Goal: Task Accomplishment & Management: Manage account settings

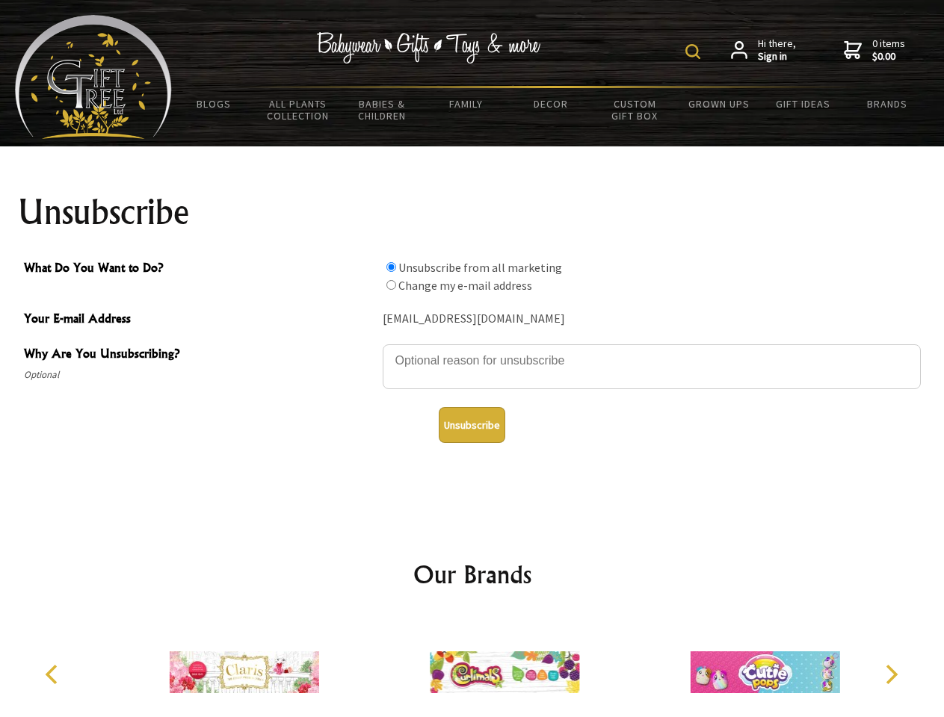
click at [695, 52] on img at bounding box center [692, 51] width 15 height 15
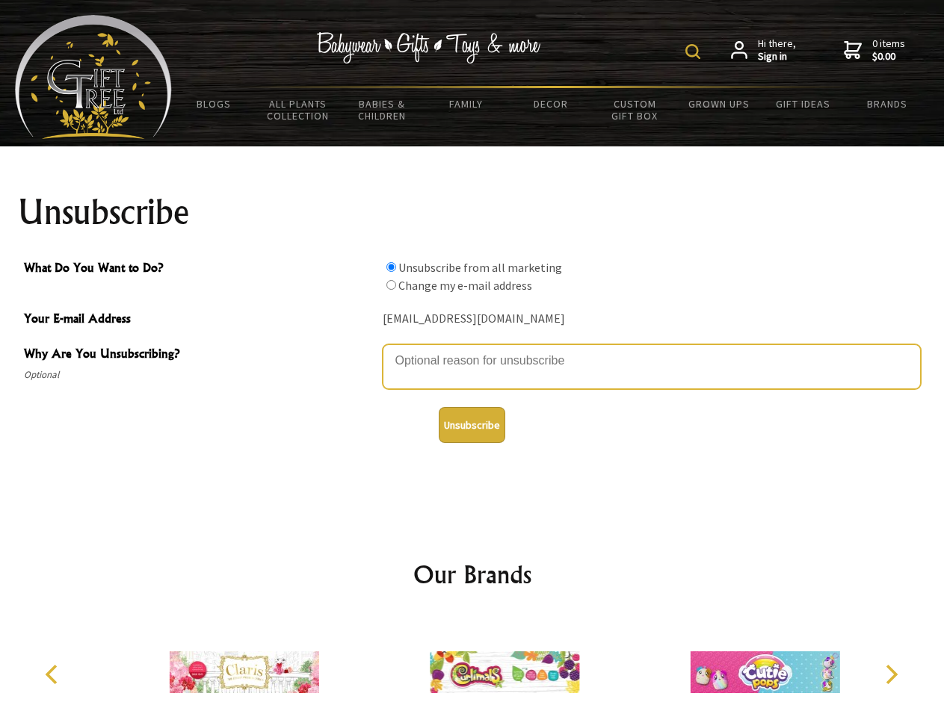
click at [472, 350] on textarea "Why Are You Unsubscribing?" at bounding box center [652, 367] width 538 height 45
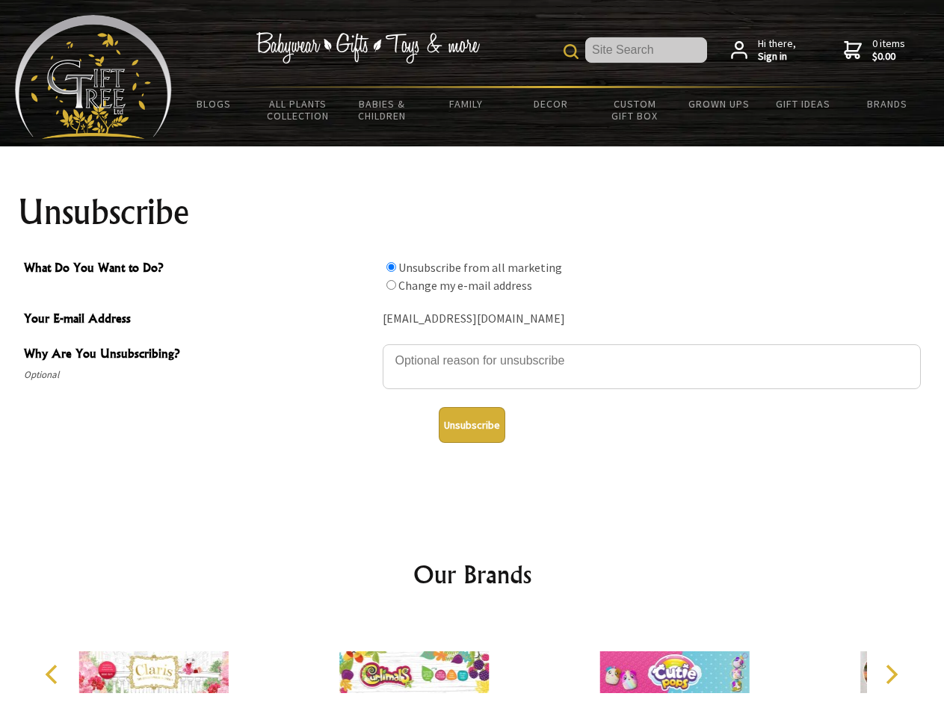
click at [391, 267] on input "What Do You Want to Do?" at bounding box center [391, 267] width 10 height 10
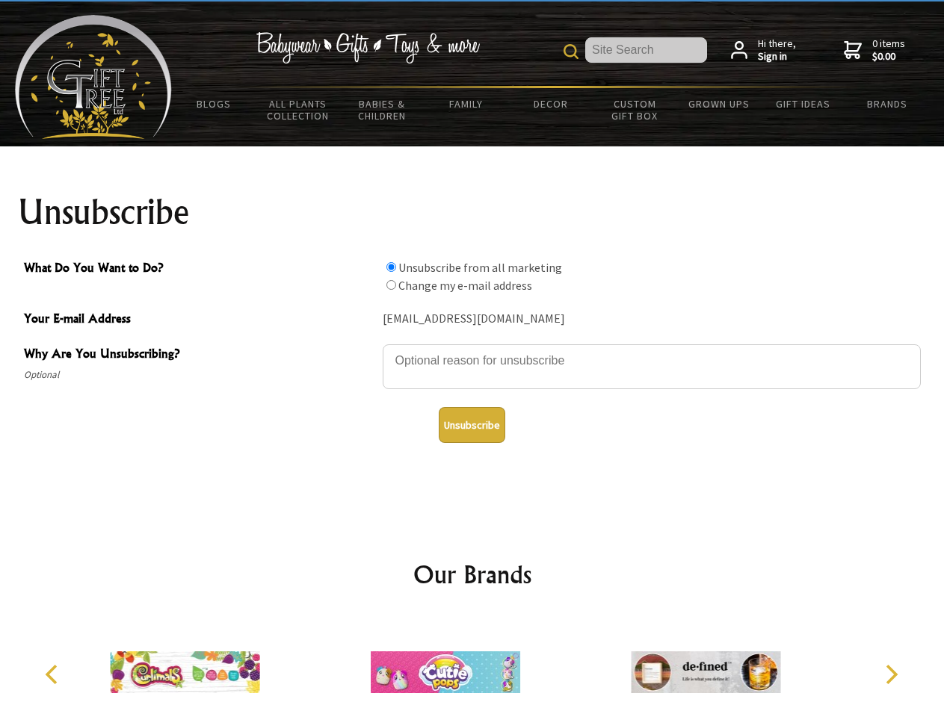
click at [391, 285] on input "What Do You Want to Do?" at bounding box center [391, 285] width 10 height 10
radio input "true"
click at [472, 425] on button "Unsubscribe" at bounding box center [472, 425] width 67 height 36
click at [472, 667] on img at bounding box center [445, 673] width 149 height 112
click at [54, 675] on icon "Previous" at bounding box center [52, 674] width 19 height 19
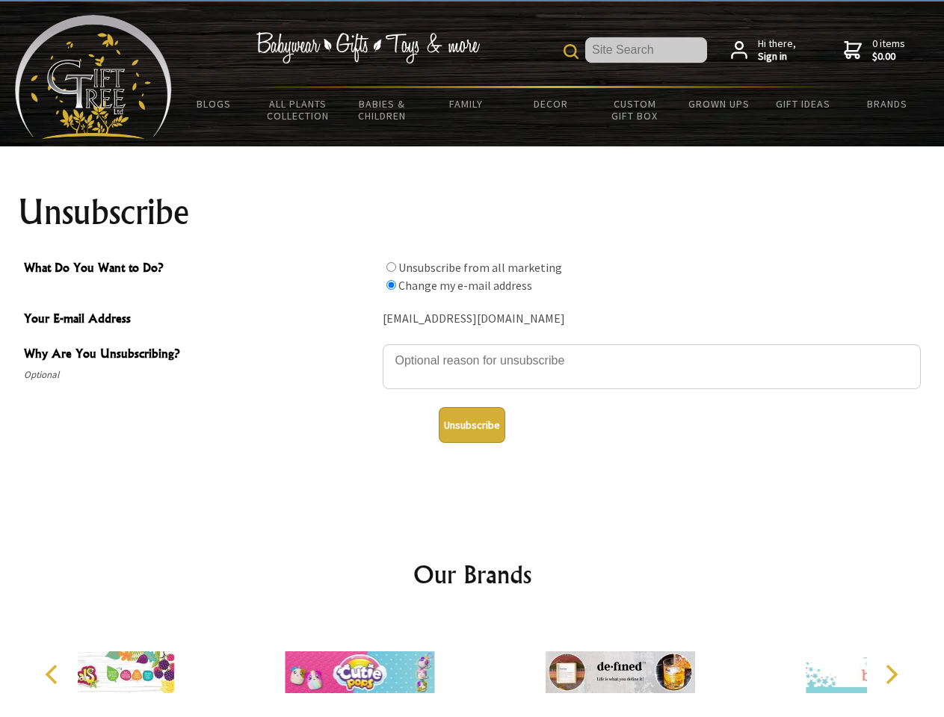
click at [891, 675] on icon "Next" at bounding box center [889, 674] width 19 height 19
